Goal: Information Seeking & Learning: Learn about a topic

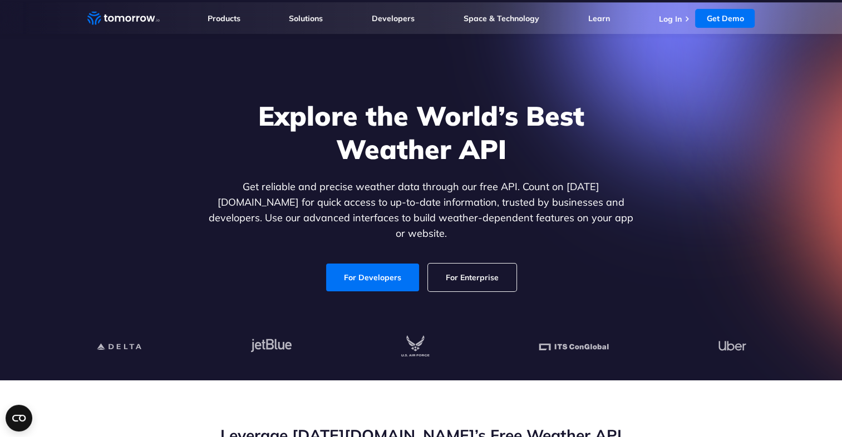
scroll to position [56, 0]
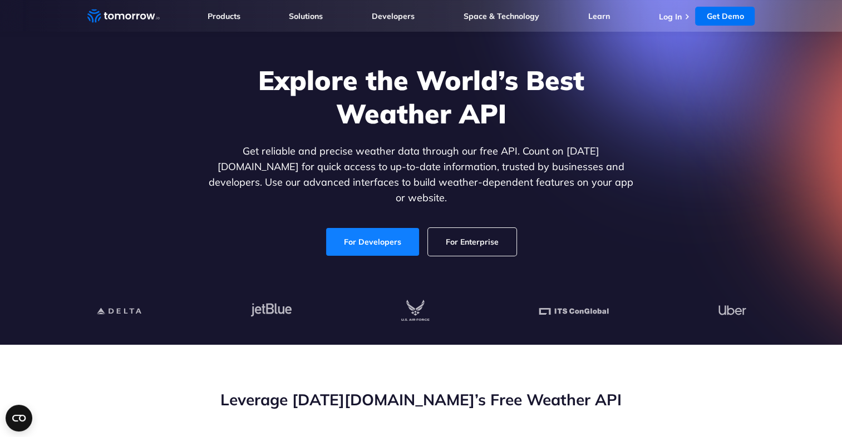
click at [386, 230] on link "For Developers" at bounding box center [372, 242] width 93 height 28
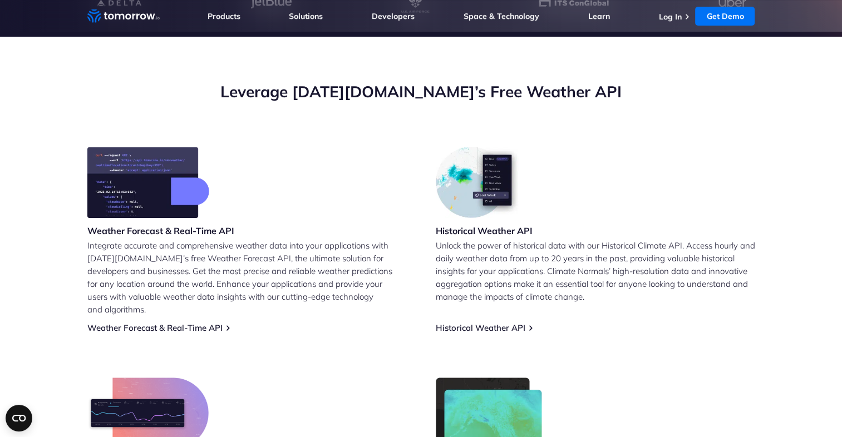
scroll to position [389, 0]
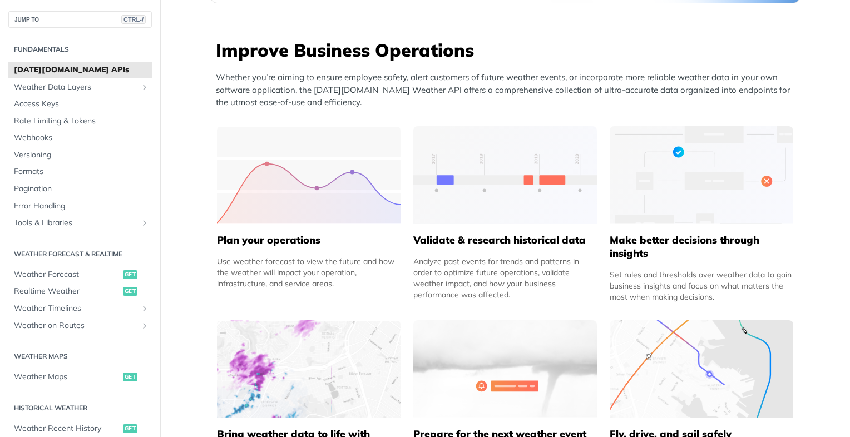
scroll to position [278, 0]
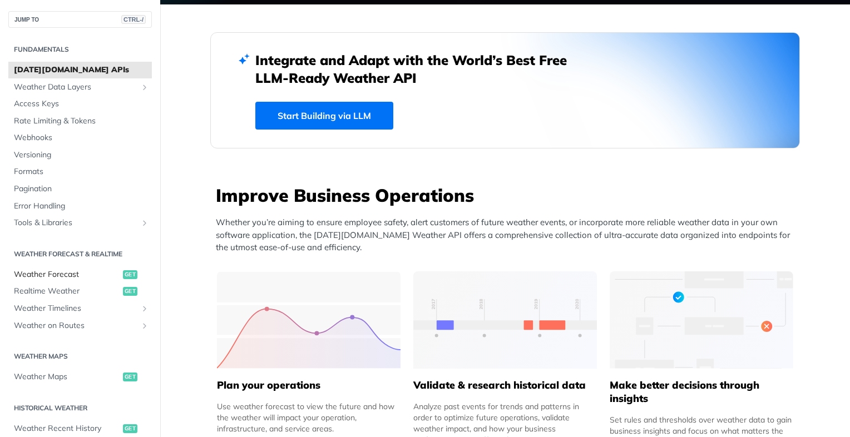
click at [34, 275] on span "Weather Forecast" at bounding box center [67, 274] width 106 height 11
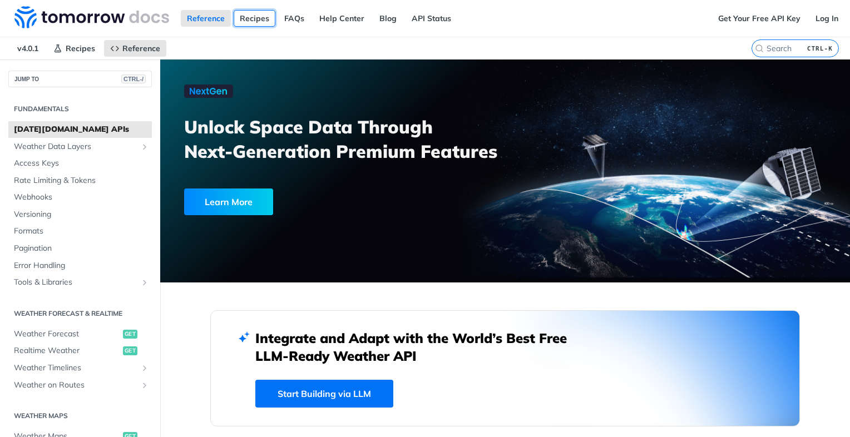
click at [248, 23] on link "Recipes" at bounding box center [255, 18] width 42 height 17
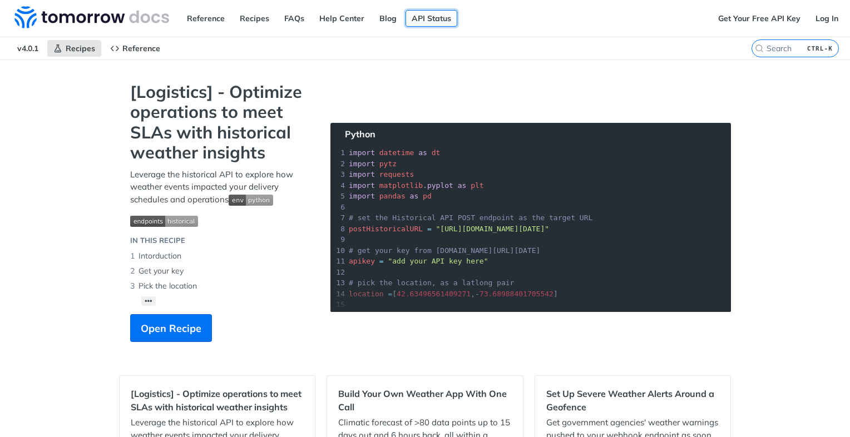
click at [426, 19] on link "API Status" at bounding box center [432, 18] width 52 height 17
click at [338, 19] on link "Help Center" at bounding box center [341, 18] width 57 height 17
